Goal: Transaction & Acquisition: Purchase product/service

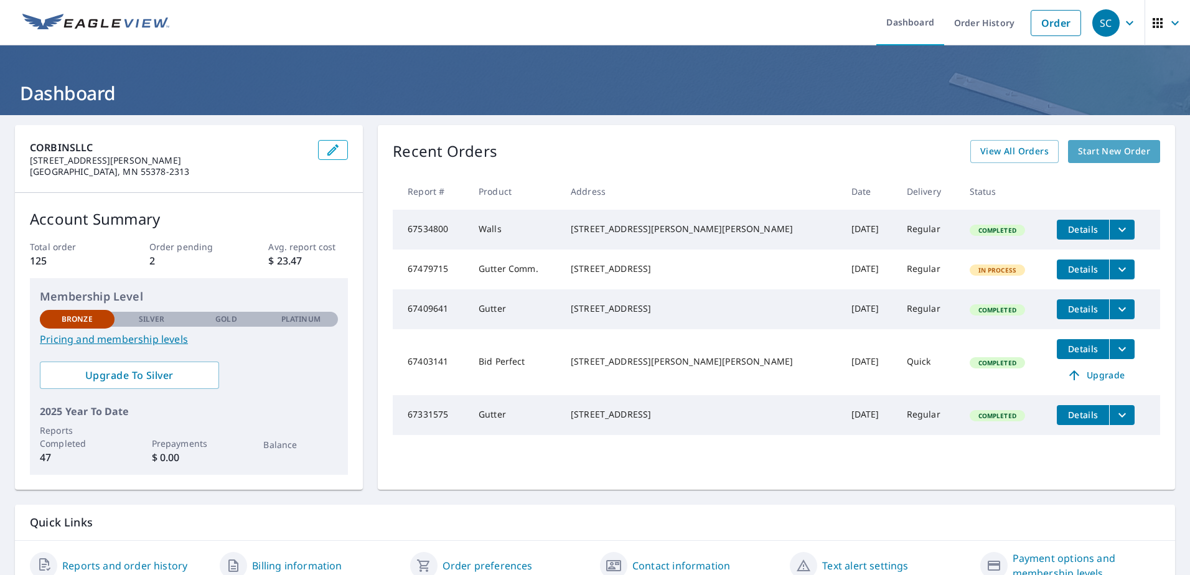
click at [1097, 156] on span "Start New Order" at bounding box center [1114, 152] width 72 height 16
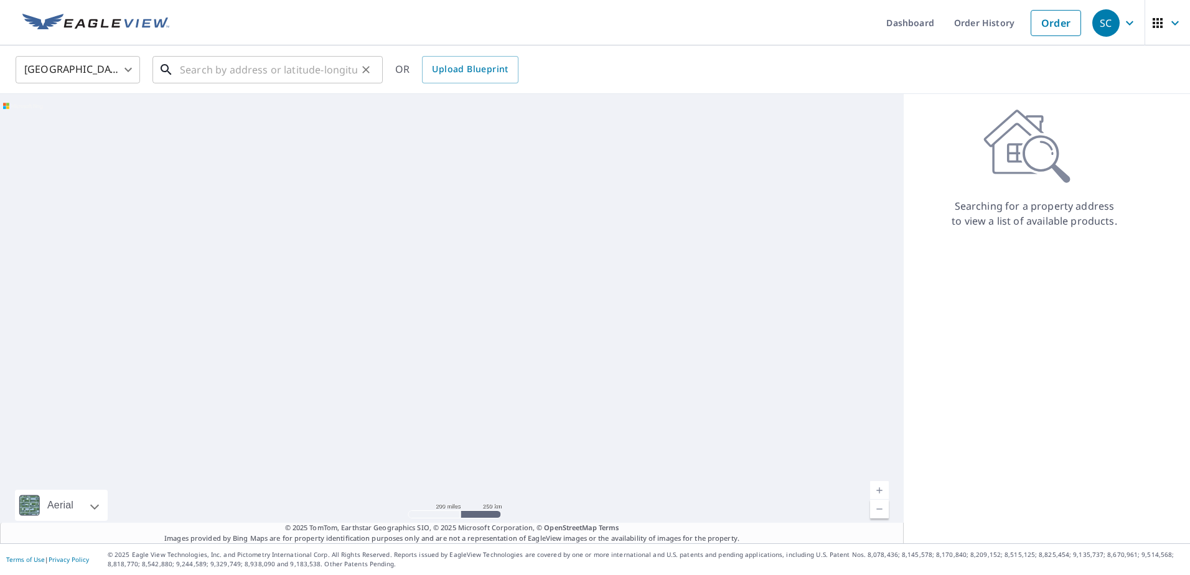
click at [282, 65] on input "text" at bounding box center [268, 69] width 177 height 35
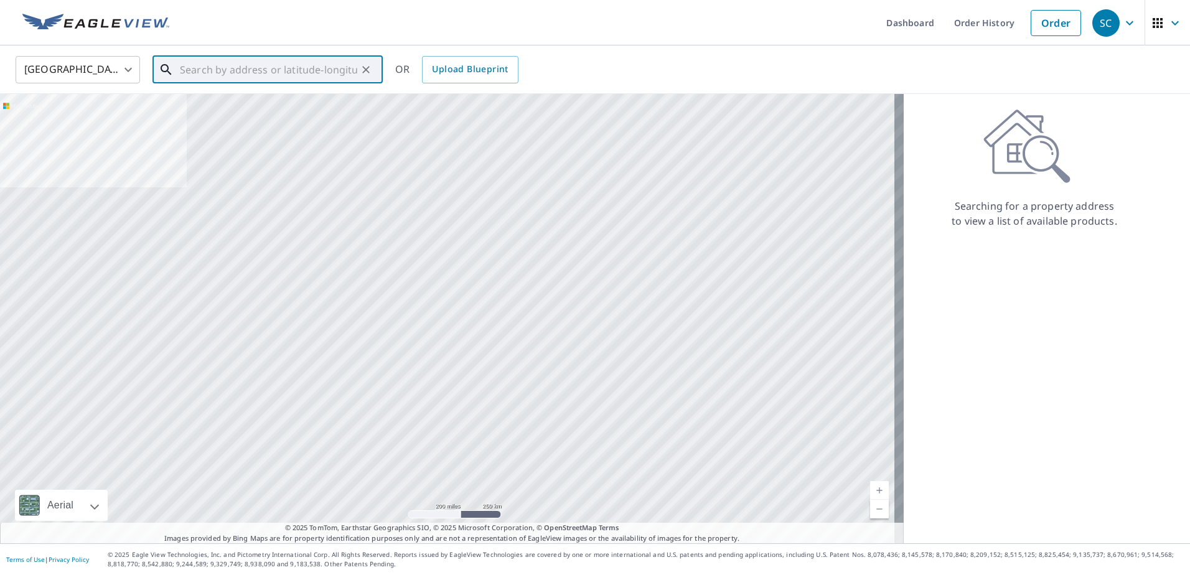
paste input "[STREET_ADDRESS][PERSON_NAME]"
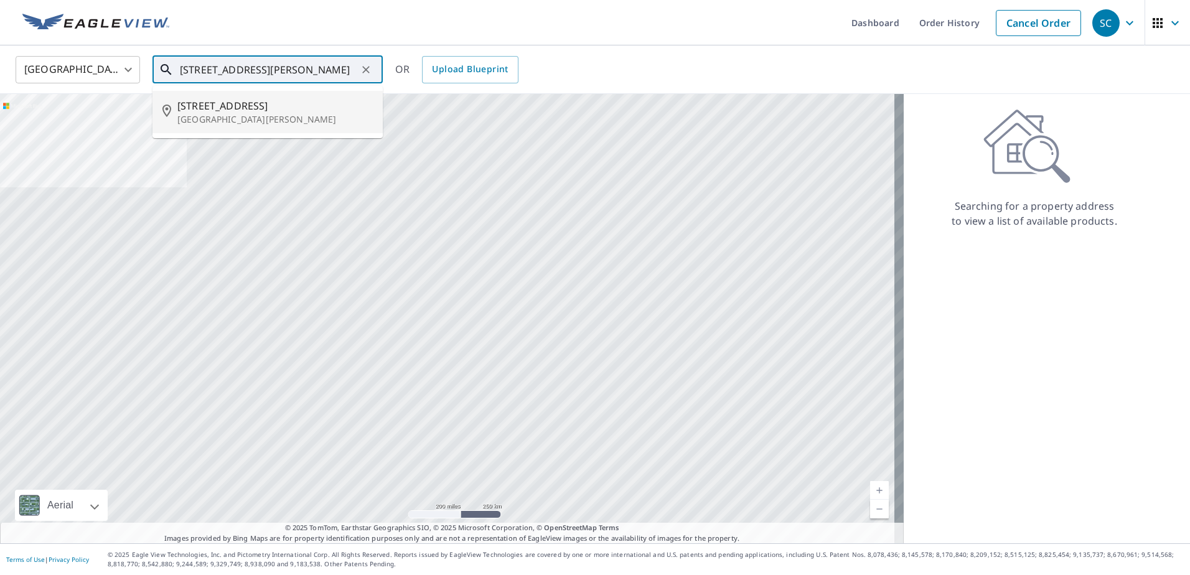
click at [208, 119] on p "[GEOGRAPHIC_DATA][PERSON_NAME]" at bounding box center [274, 119] width 195 height 12
type input "[STREET_ADDRESS][PERSON_NAME]"
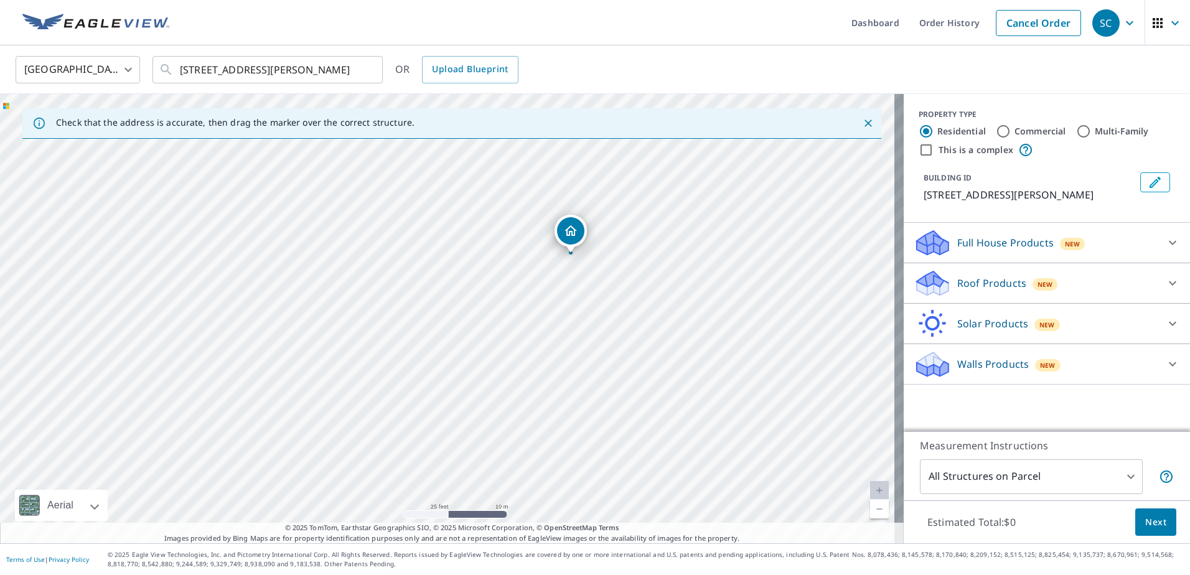
drag, startPoint x: 652, startPoint y: 368, endPoint x: 628, endPoint y: 312, distance: 61.6
click at [628, 312] on div "[STREET_ADDRESS][PERSON_NAME]" at bounding box center [452, 318] width 904 height 449
drag, startPoint x: 558, startPoint y: 284, endPoint x: 587, endPoint y: 261, distance: 37.7
click at [558, 283] on div "[STREET_ADDRESS][PERSON_NAME]" at bounding box center [452, 318] width 904 height 449
drag, startPoint x: 661, startPoint y: 259, endPoint x: 701, endPoint y: 261, distance: 39.3
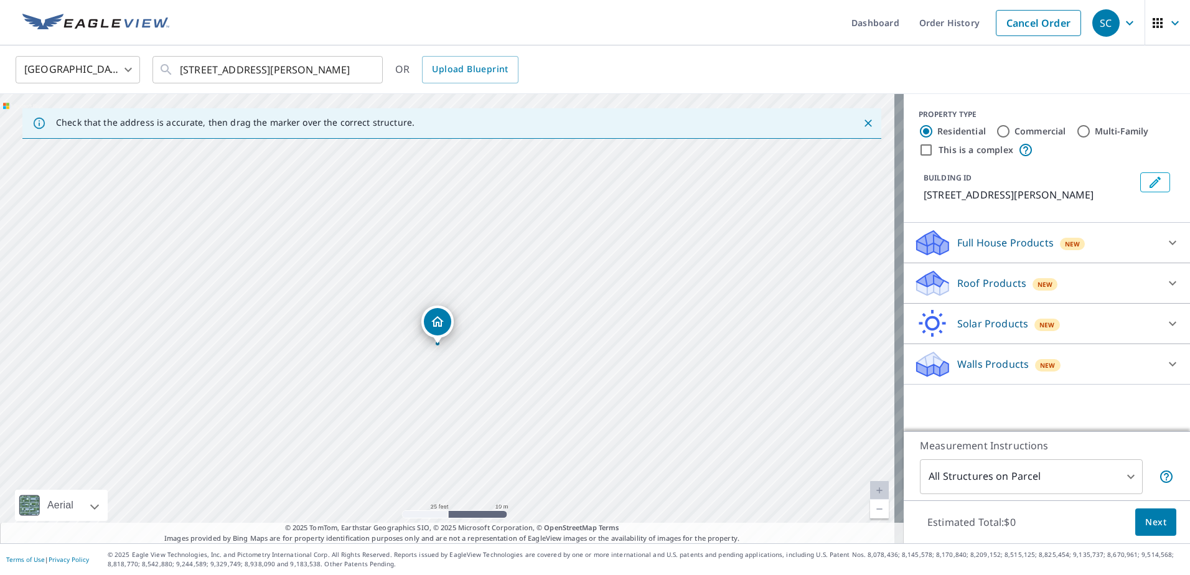
click at [701, 261] on div "[STREET_ADDRESS][PERSON_NAME]" at bounding box center [452, 318] width 904 height 449
drag, startPoint x: 493, startPoint y: 373, endPoint x: 498, endPoint y: 312, distance: 61.2
click at [497, 312] on div "[STREET_ADDRESS][PERSON_NAME]" at bounding box center [452, 318] width 904 height 449
click at [1032, 278] on div "New" at bounding box center [1045, 283] width 26 height 15
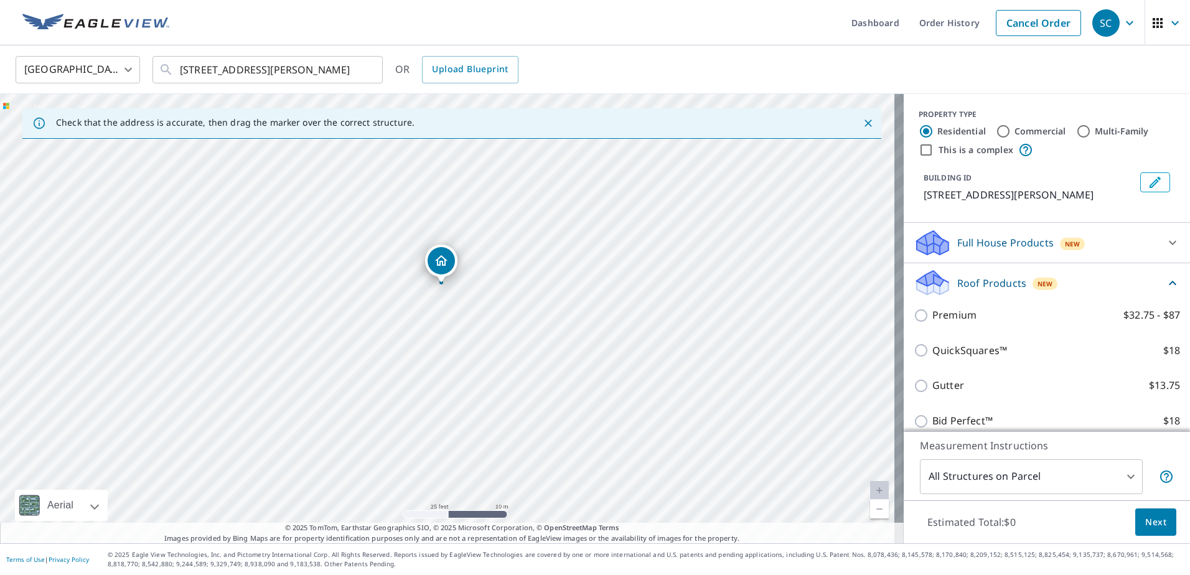
scroll to position [62, 0]
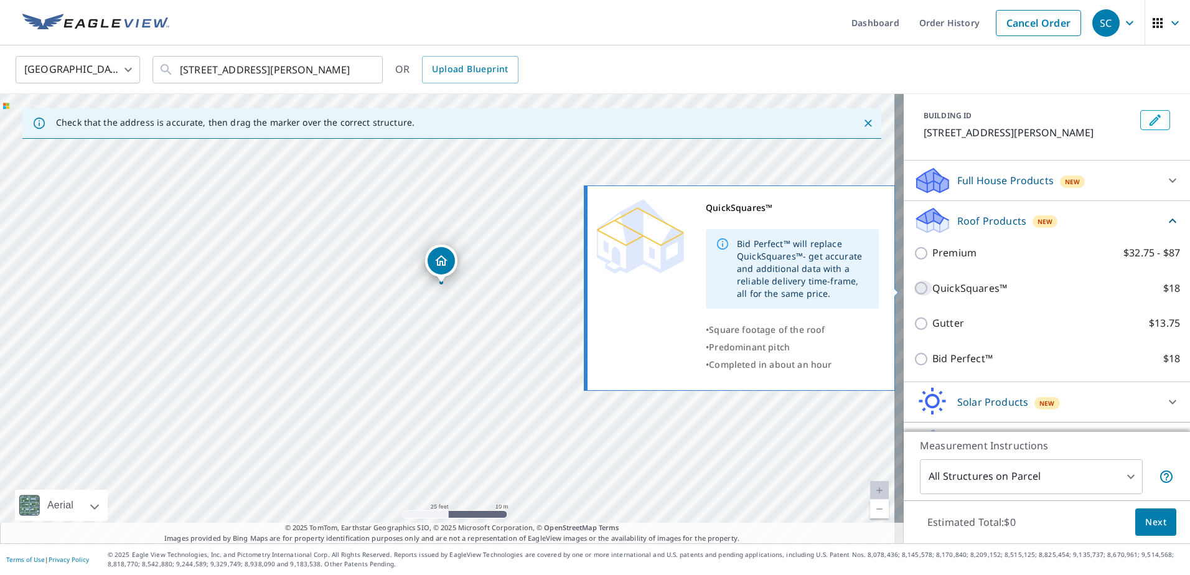
click at [917, 286] on input "QuickSquares™ $18" at bounding box center [923, 288] width 19 height 15
checkbox input "true"
type input "1"
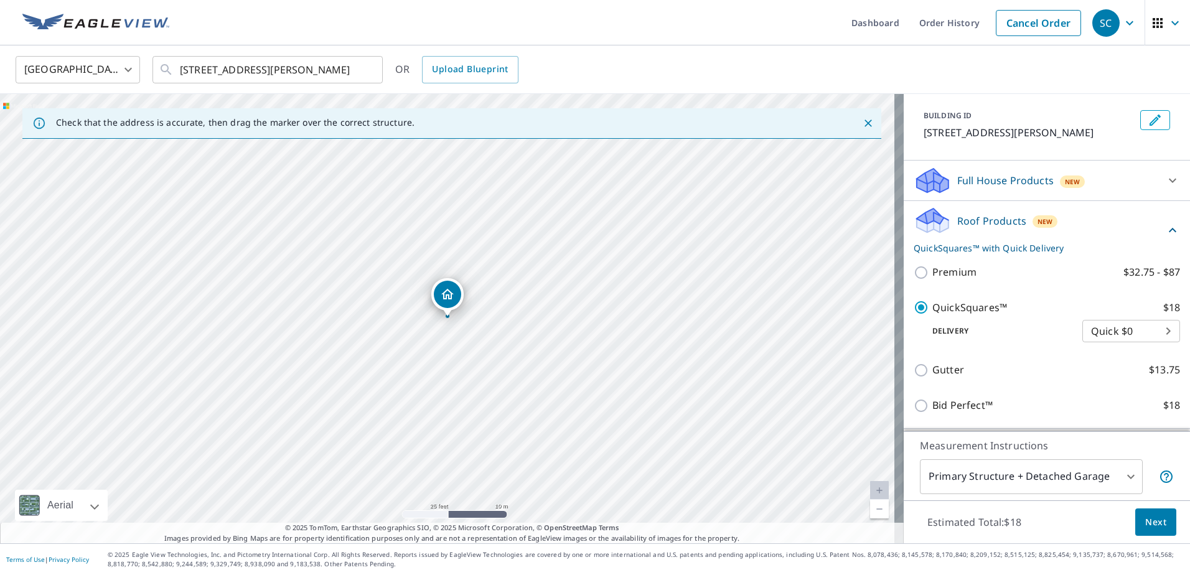
click at [1135, 524] on button "Next" at bounding box center [1155, 522] width 41 height 28
